Goal: Information Seeking & Learning: Find specific page/section

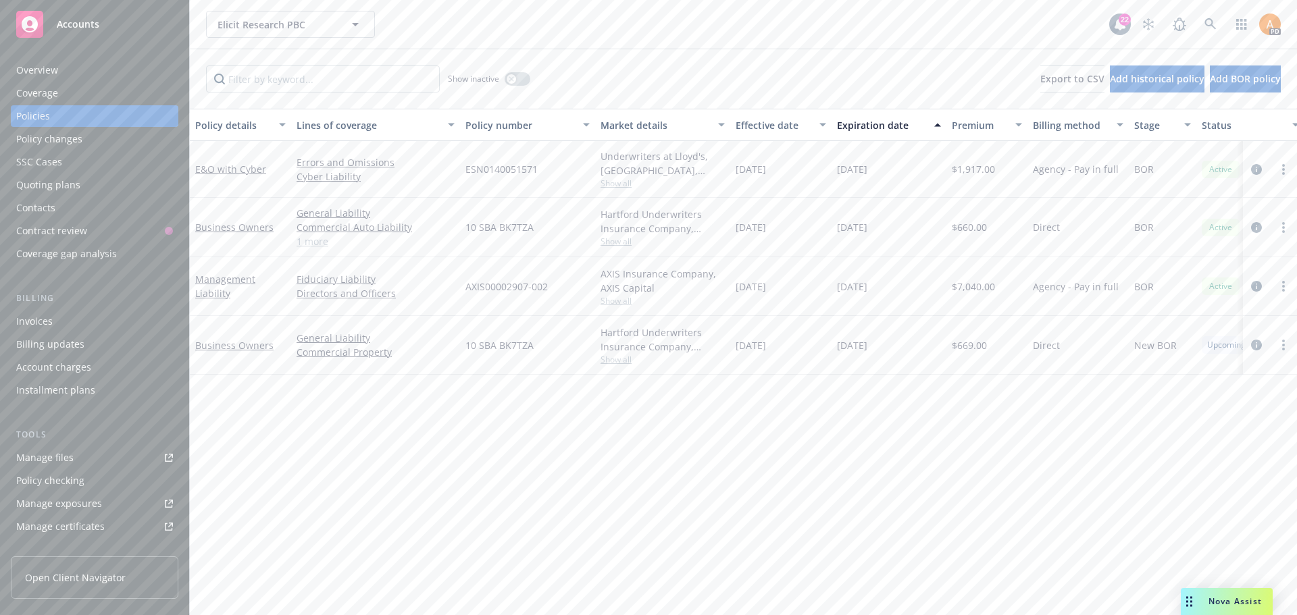
click at [53, 460] on div "Manage files" at bounding box center [44, 458] width 57 height 22
click at [1206, 24] on icon at bounding box center [1209, 23] width 11 height 11
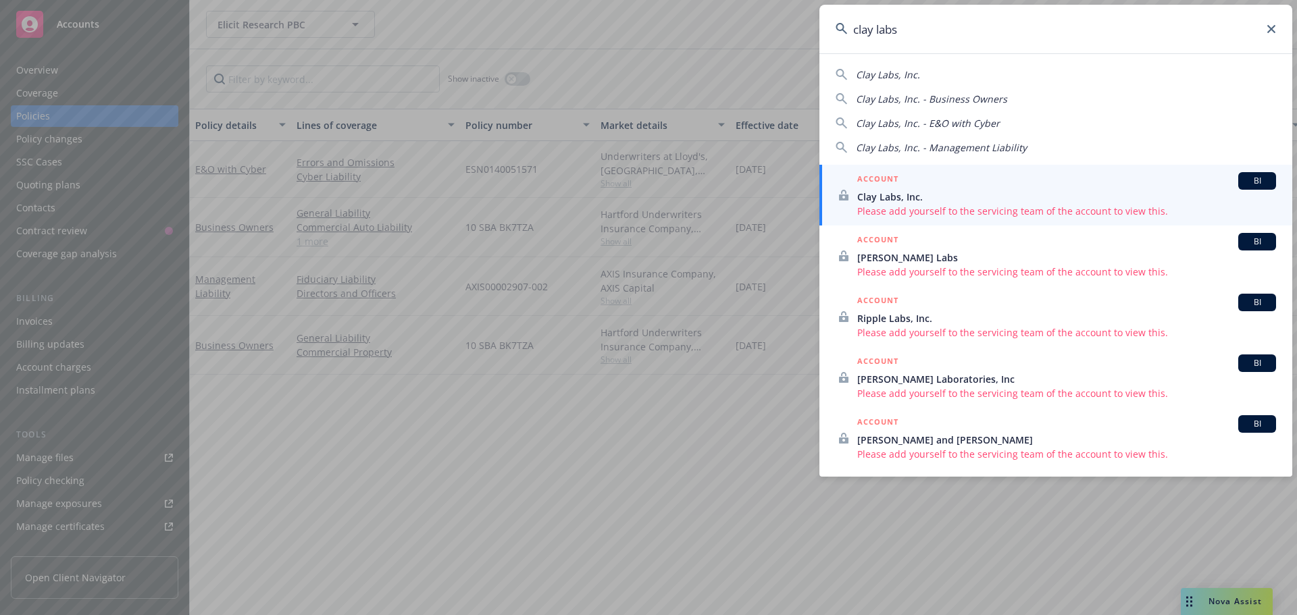
type input "clay labs"
click at [909, 196] on span "Clay Labs, Inc." at bounding box center [1066, 197] width 419 height 14
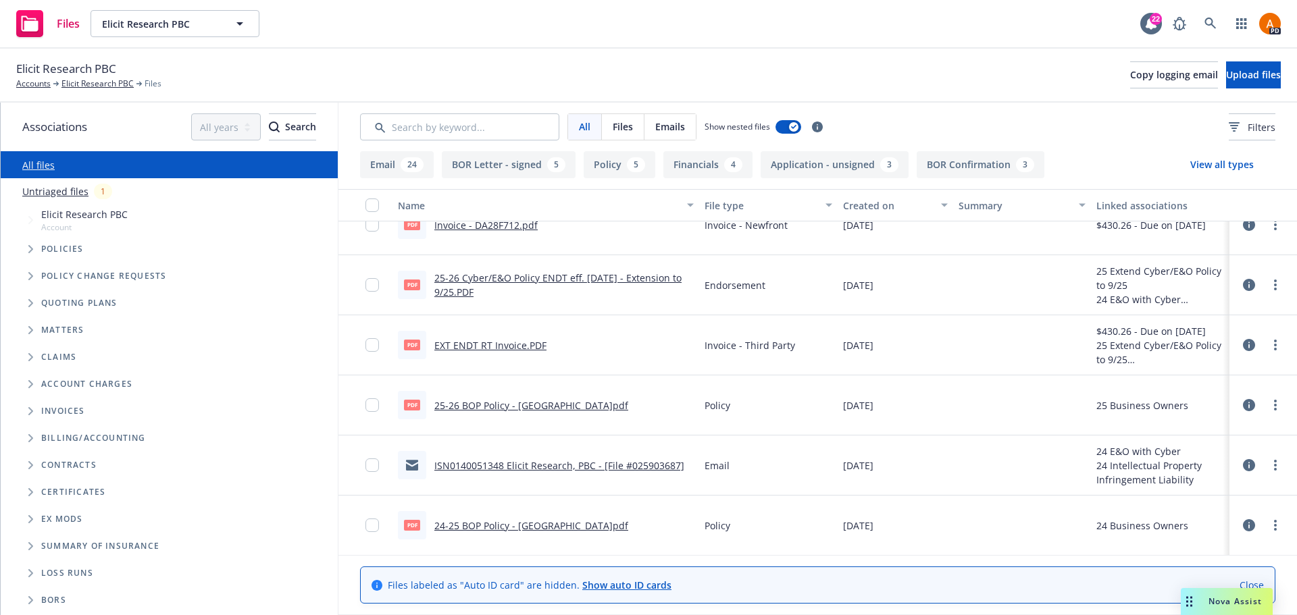
scroll to position [878, 0]
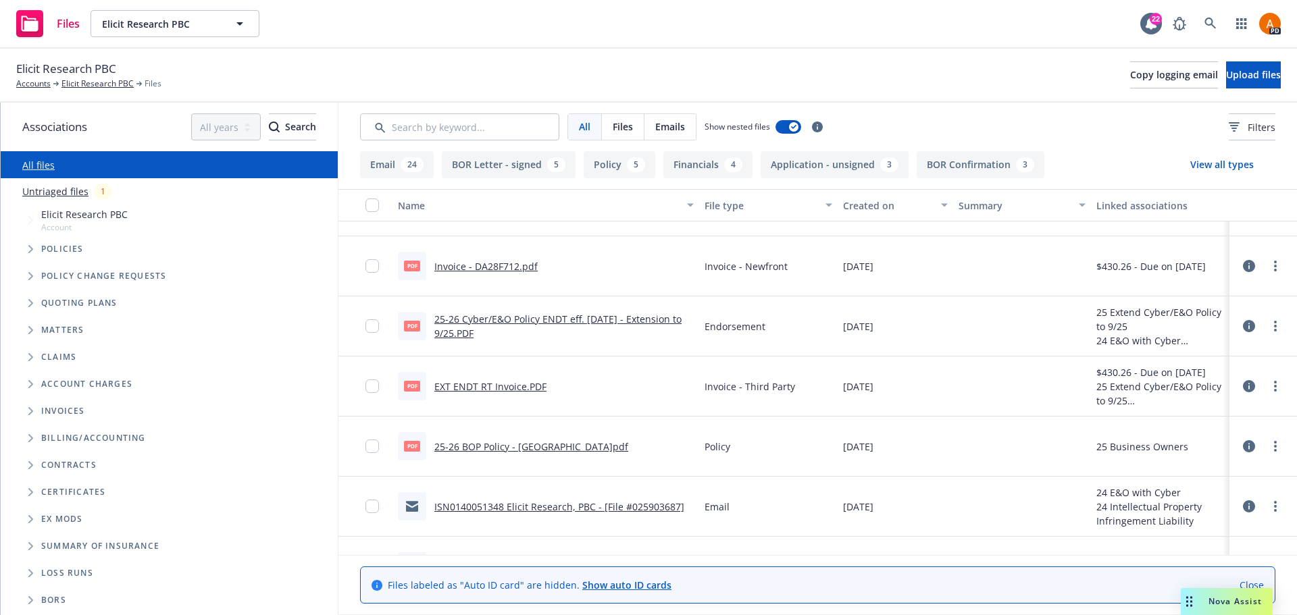
click at [641, 320] on link "25-26 Cyber/E&O Policy ENDT eff. 8/18/25 - Extension to 9/25.PDF" at bounding box center [557, 326] width 247 height 27
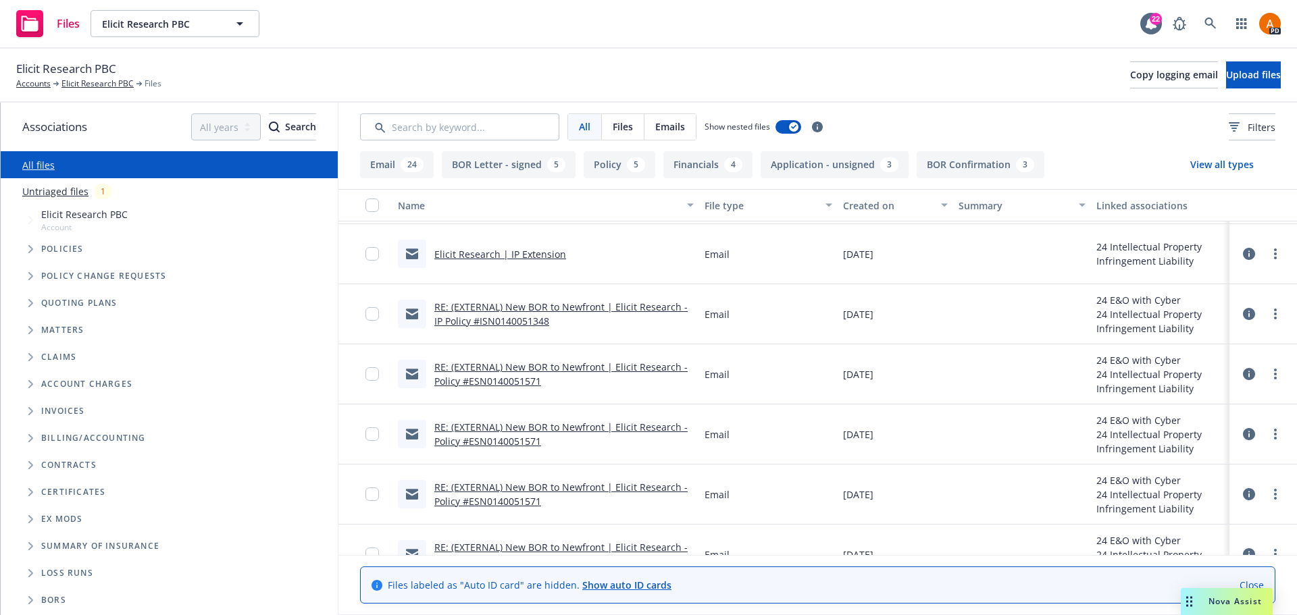
scroll to position [1891, 0]
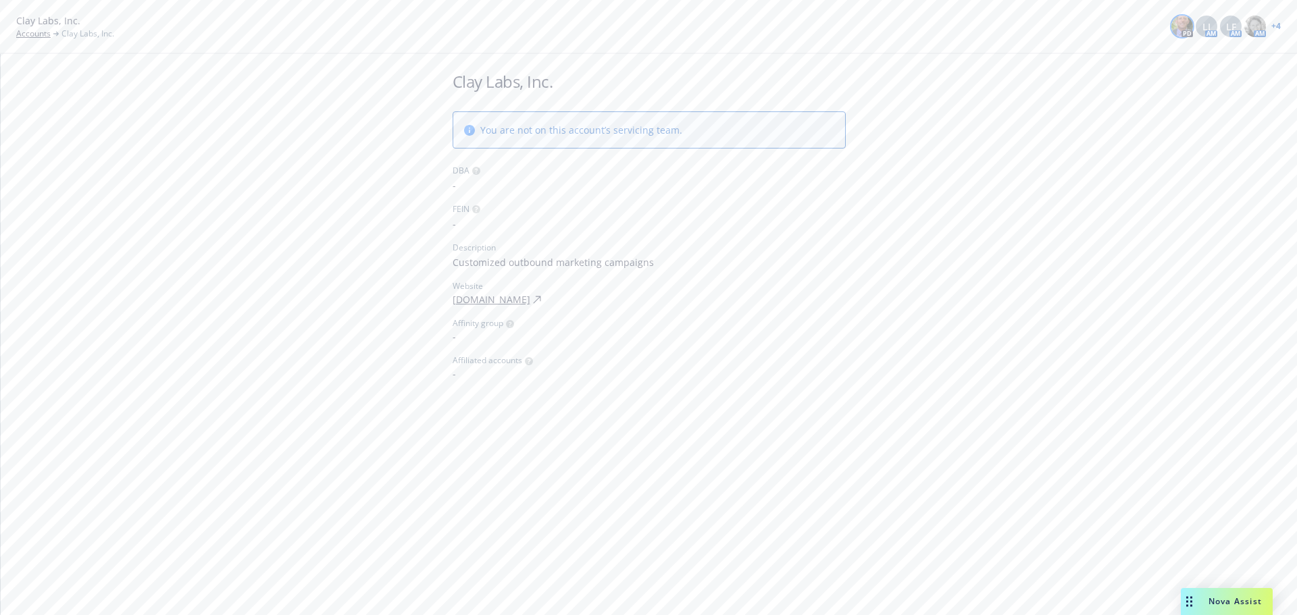
click at [1184, 20] on img at bounding box center [1182, 27] width 22 height 22
click at [1202, 24] on div "LI" at bounding box center [1207, 27] width 22 height 22
click at [1233, 26] on span "LF" at bounding box center [1231, 27] width 10 height 14
click at [35, 31] on link "Accounts" at bounding box center [33, 34] width 34 height 12
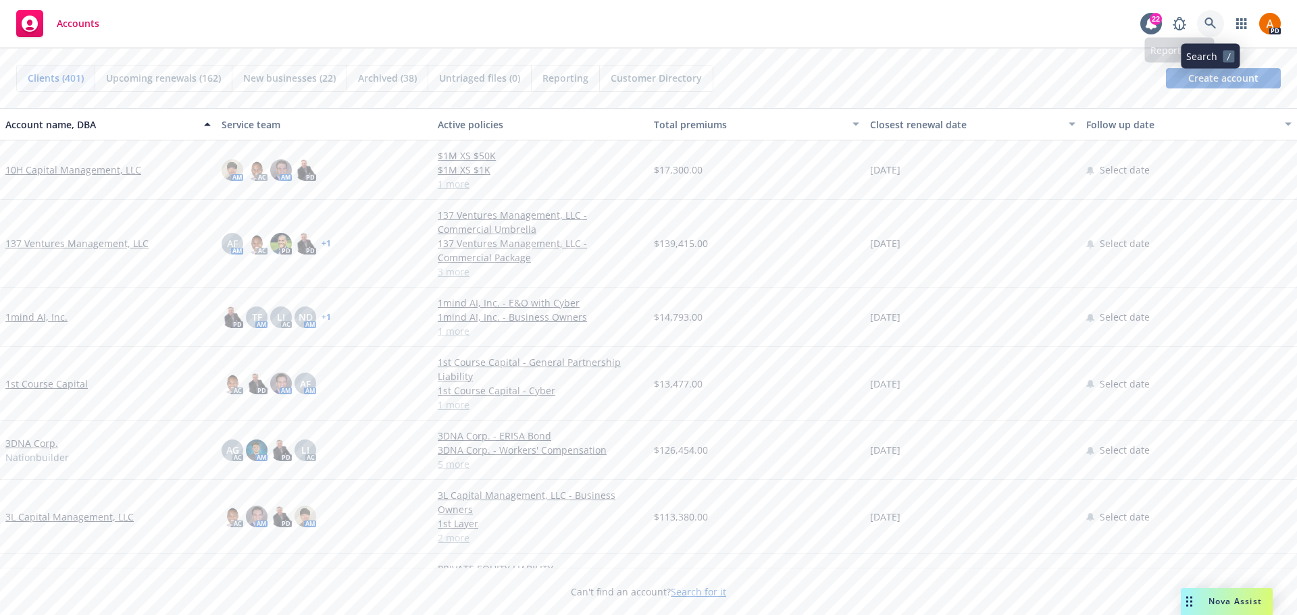
click at [1210, 16] on link at bounding box center [1210, 23] width 27 height 27
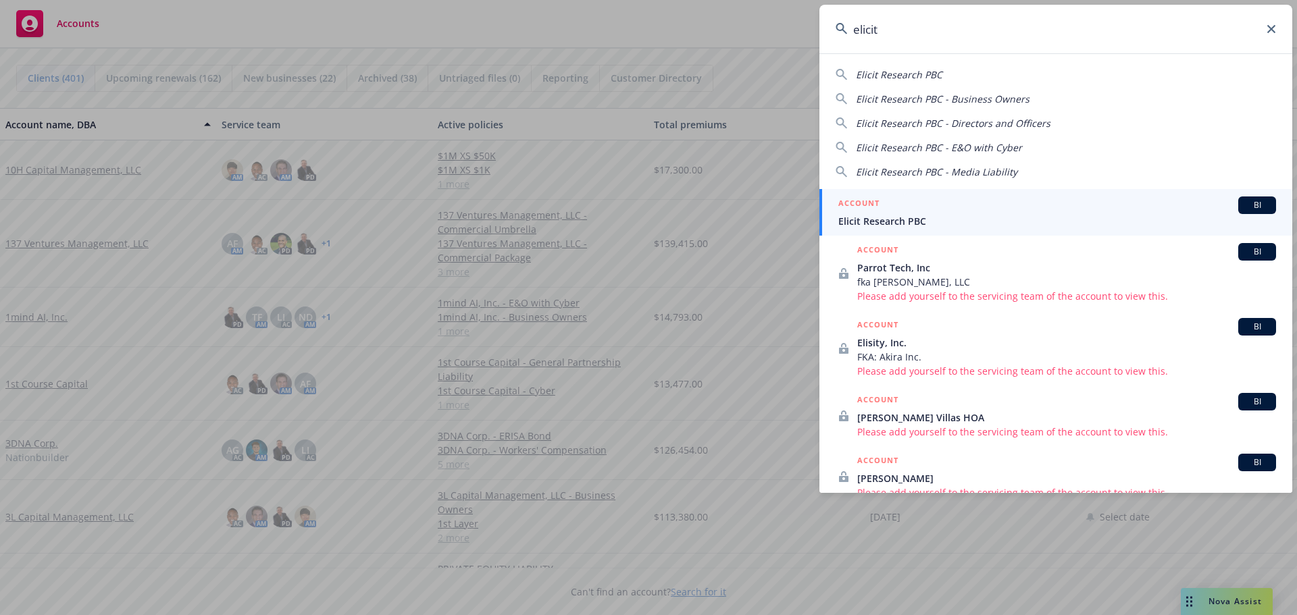
type input "elicit"
click at [1273, 31] on icon at bounding box center [1271, 29] width 8 height 8
